Goal: Check status: Check status

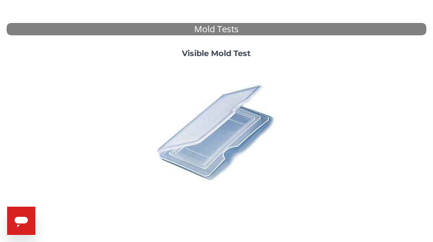
scroll to position [313, 0]
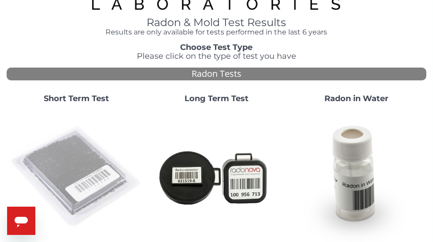
scroll to position [29, 0]
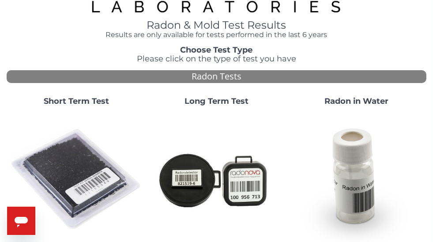
click at [102, 100] on strong "Short Term Test" at bounding box center [76, 101] width 65 height 10
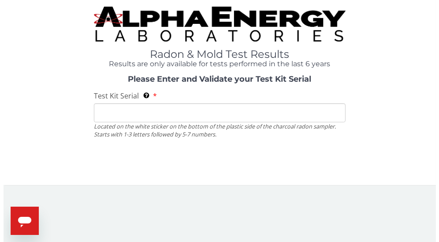
scroll to position [0, 0]
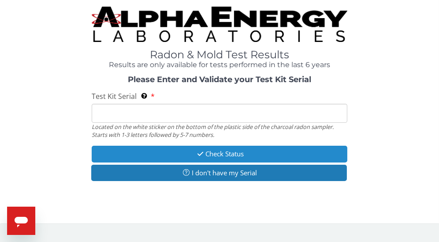
click at [176, 156] on button "Check Status" at bounding box center [220, 153] width 256 height 16
click at [212, 154] on button "Check Status" at bounding box center [220, 153] width 256 height 16
click at [211, 154] on button "Check Status" at bounding box center [220, 153] width 256 height 16
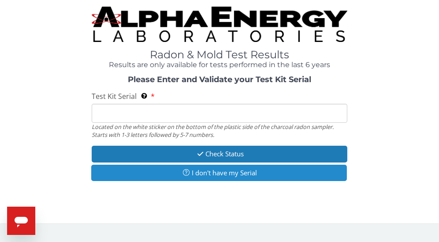
click at [208, 173] on button "I don't have my Serial" at bounding box center [219, 172] width 256 height 16
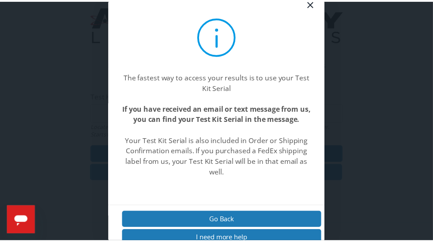
scroll to position [23, 0]
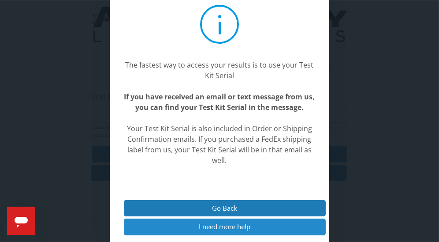
click at [256, 223] on button "I need more help" at bounding box center [225, 226] width 202 height 16
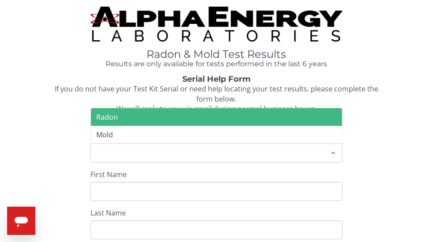
click at [332, 152] on div at bounding box center [333, 152] width 18 height 17
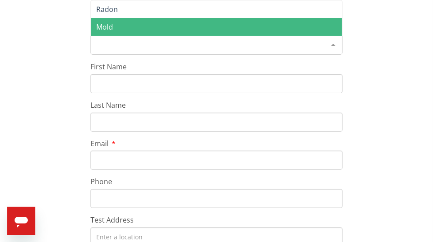
scroll to position [0, 0]
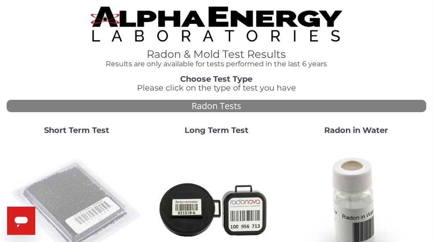
click at [73, 187] on img at bounding box center [76, 208] width 133 height 133
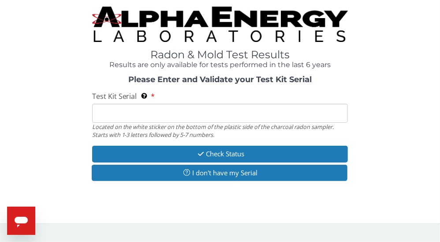
click at [123, 112] on input "Test Kit Serial Located on the white sticker on the bottom of the plastic side …" at bounding box center [220, 113] width 256 height 19
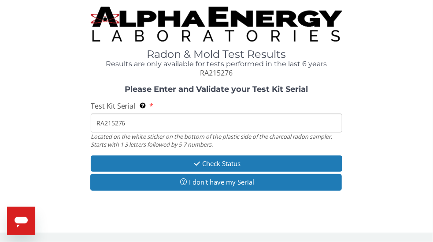
type input "RA215276"
